Goal: Navigation & Orientation: Go to known website

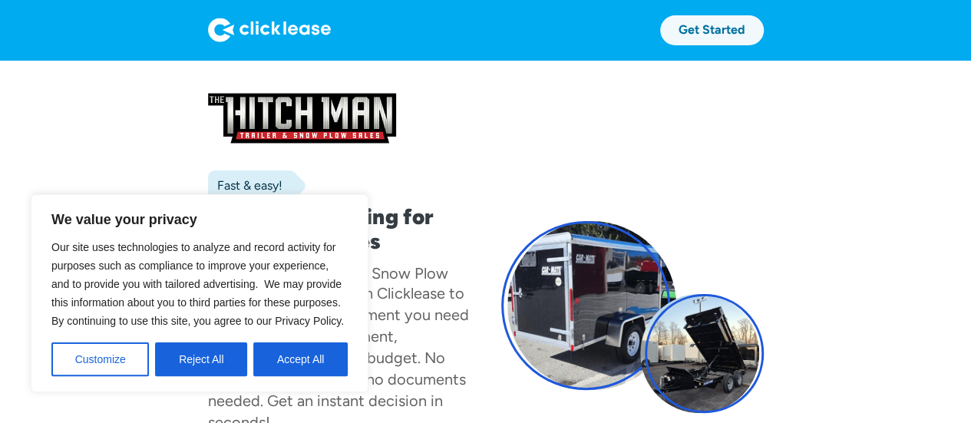
click at [738, 28] on link "Get Started" at bounding box center [712, 30] width 104 height 30
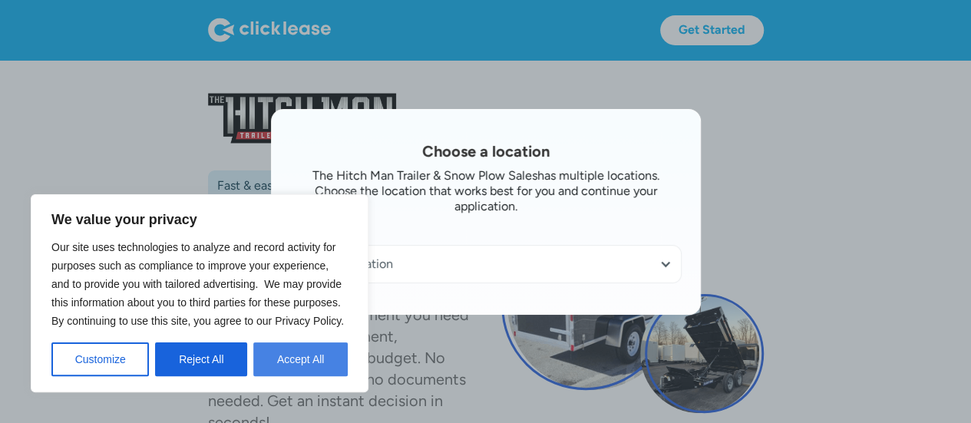
click at [310, 365] on button "Accept All" at bounding box center [300, 359] width 94 height 34
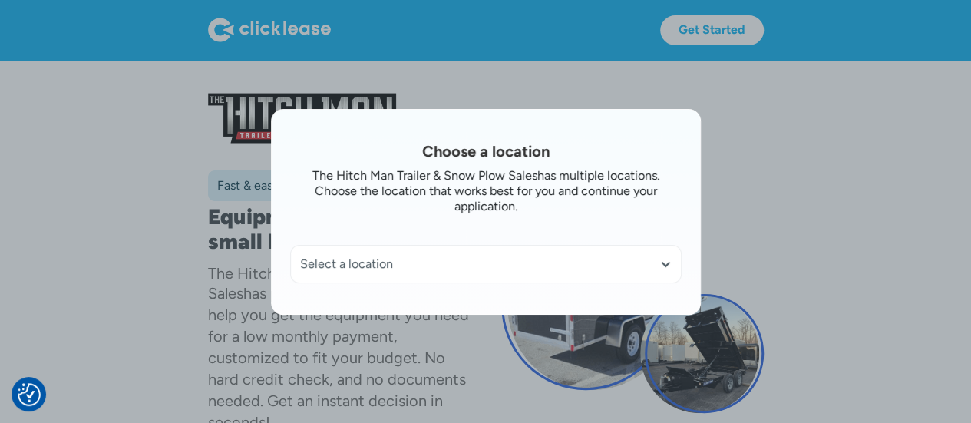
click at [424, 267] on div "Select a location" at bounding box center [486, 263] width 372 height 15
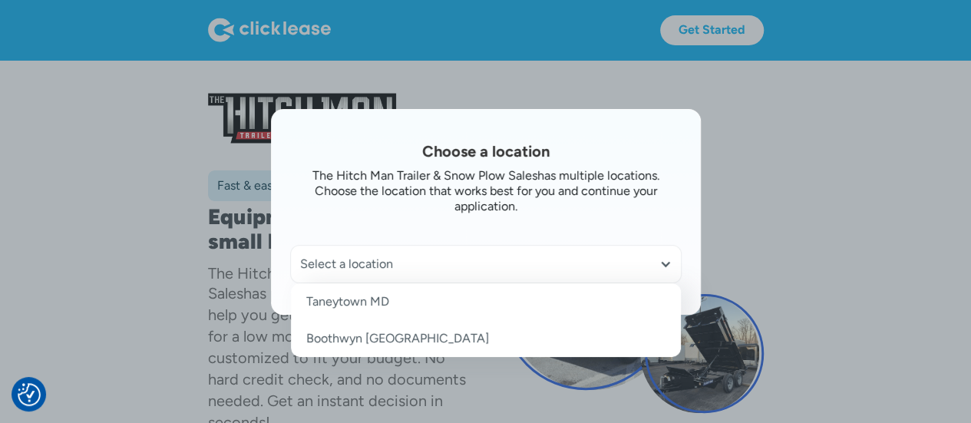
click at [404, 342] on link "Boothwyn [GEOGRAPHIC_DATA]" at bounding box center [486, 338] width 390 height 37
